Goal: Navigation & Orientation: Find specific page/section

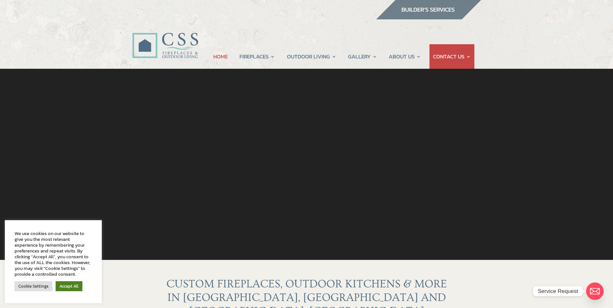
click at [73, 284] on link "Accept All" at bounding box center [69, 286] width 27 height 10
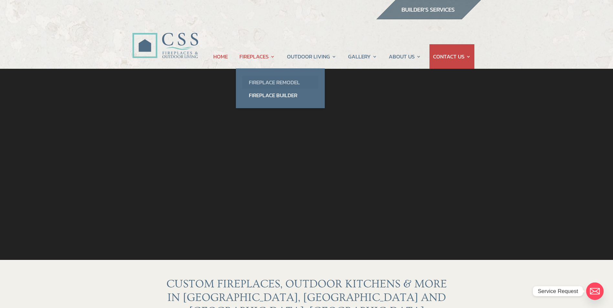
click at [256, 80] on link "Fireplace Remodel" at bounding box center [280, 82] width 76 height 13
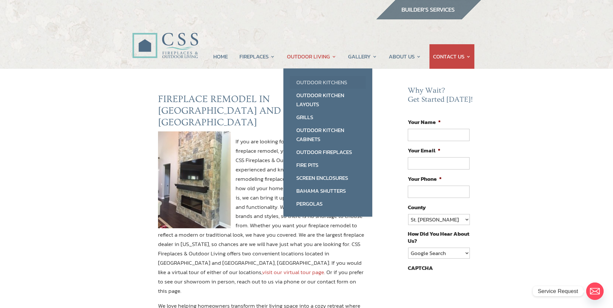
click at [319, 80] on link "Outdoor Kitchens" at bounding box center [328, 82] width 76 height 13
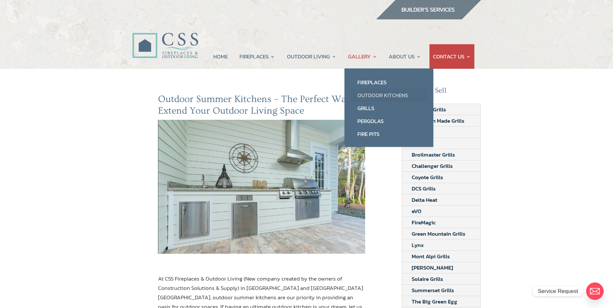
click at [372, 94] on link "Outdoor Kitchens" at bounding box center [389, 95] width 76 height 13
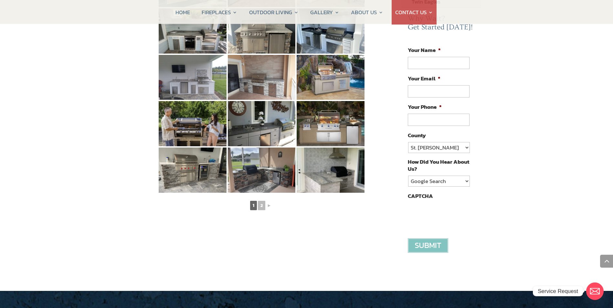
scroll to position [323, 0]
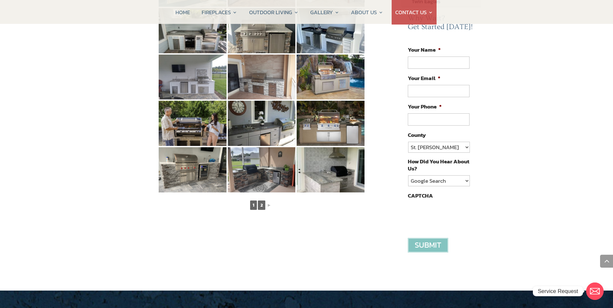
click at [262, 201] on link "2" at bounding box center [261, 205] width 7 height 9
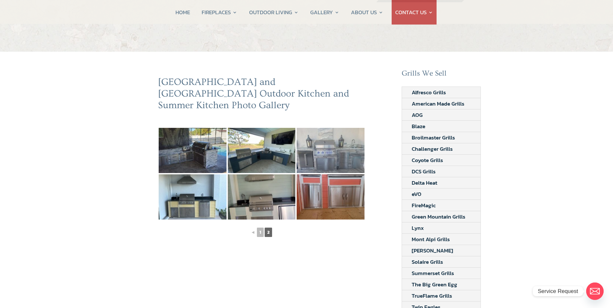
scroll to position [0, 0]
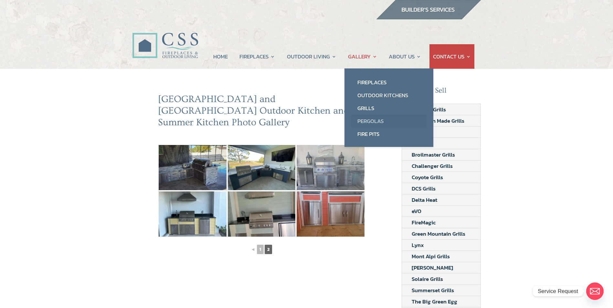
click at [363, 121] on link "Pergolas" at bounding box center [389, 121] width 76 height 13
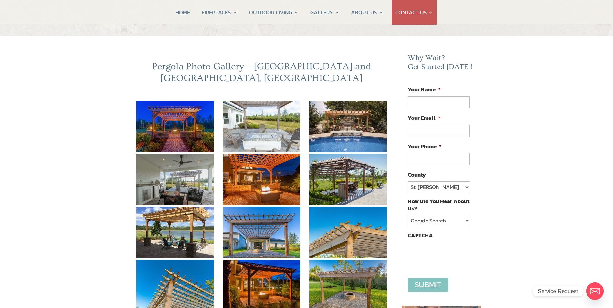
scroll to position [32, 0]
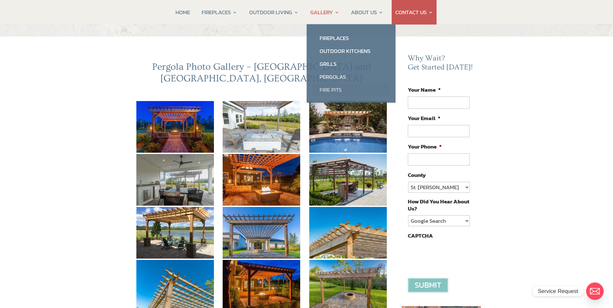
click at [330, 88] on link "Fire Pits" at bounding box center [351, 89] width 76 height 13
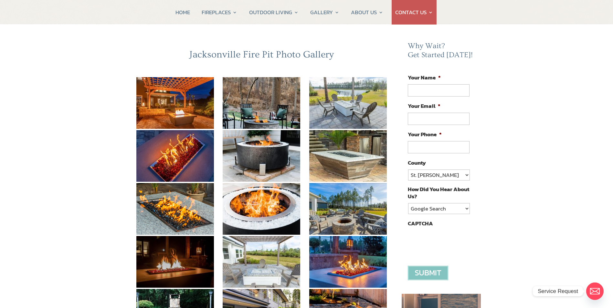
scroll to position [32, 0]
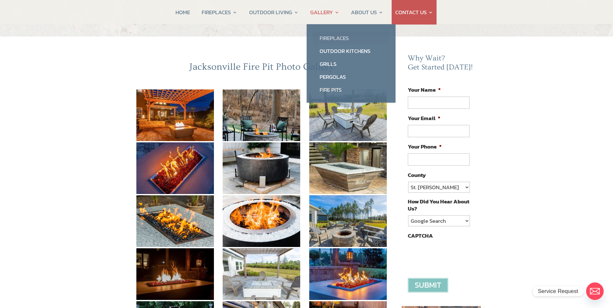
click at [321, 37] on link "Fireplaces" at bounding box center [351, 38] width 76 height 13
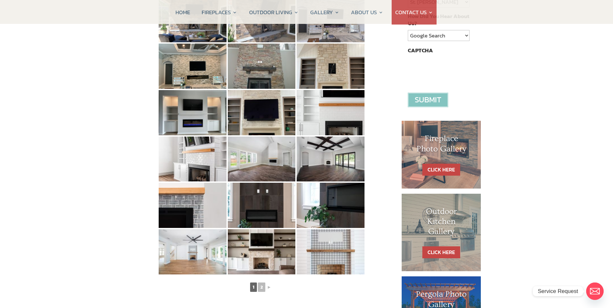
scroll to position [226, 0]
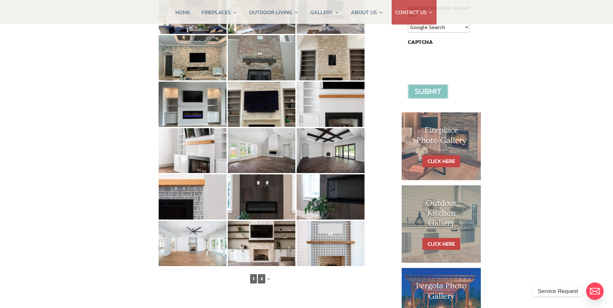
click at [262, 277] on link "2" at bounding box center [261, 278] width 7 height 9
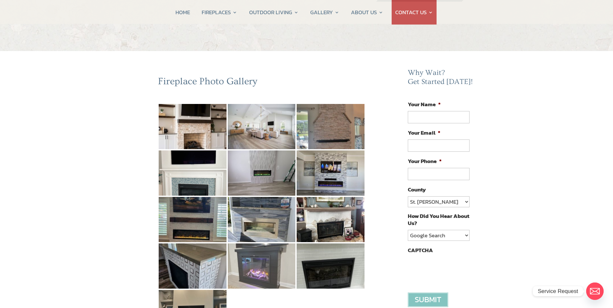
scroll to position [0, 0]
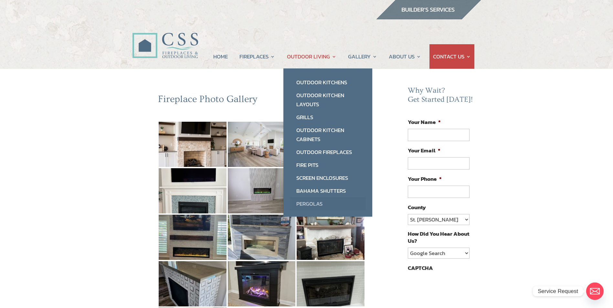
click at [311, 203] on link "Pergolas" at bounding box center [328, 203] width 76 height 13
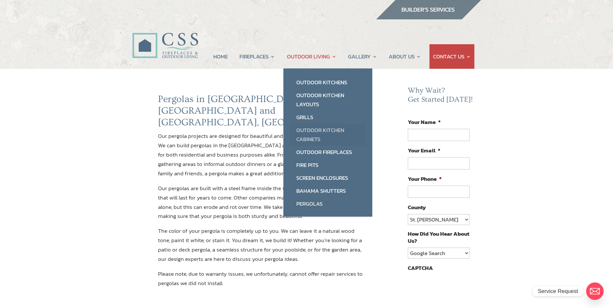
click at [302, 130] on link "Outdoor Kitchen Cabinets" at bounding box center [328, 135] width 76 height 22
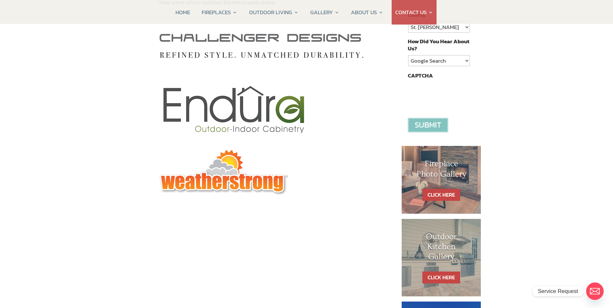
scroll to position [194, 0]
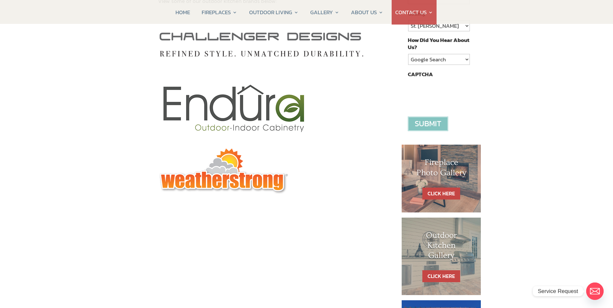
click at [238, 101] on img at bounding box center [236, 107] width 156 height 71
